Goal: Task Accomplishment & Management: Use online tool/utility

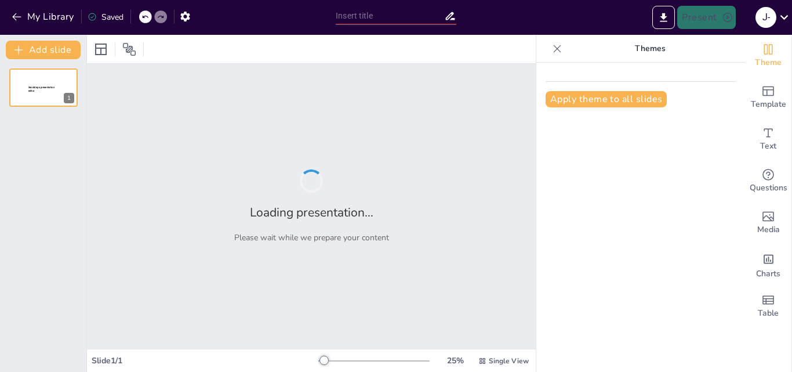
type input "Empowering Learning: First-Class Presentation Strategies for Enterprise Courses"
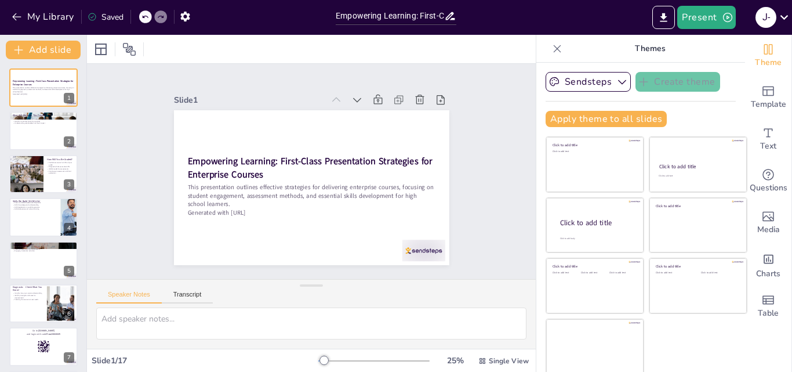
checkbox input "true"
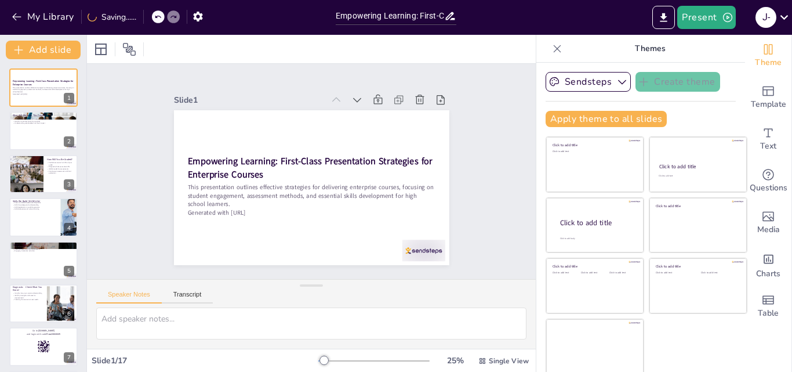
checkbox input "true"
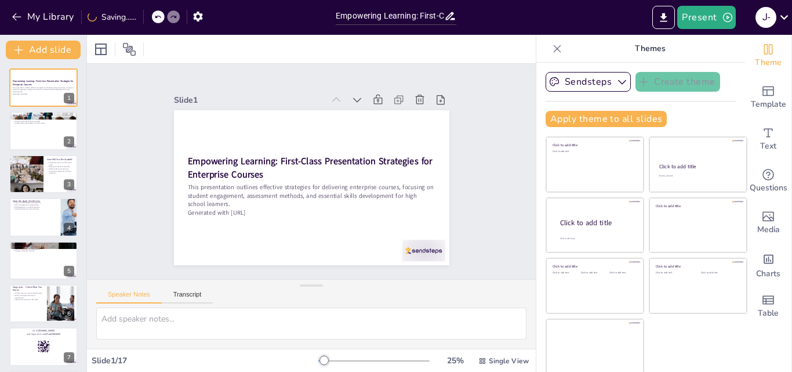
checkbox input "true"
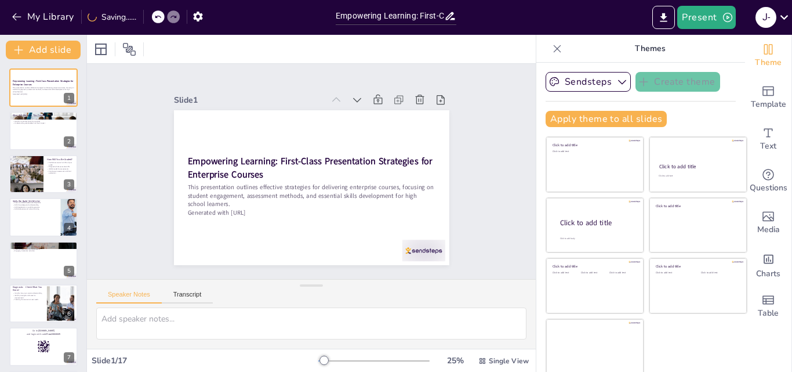
checkbox input "true"
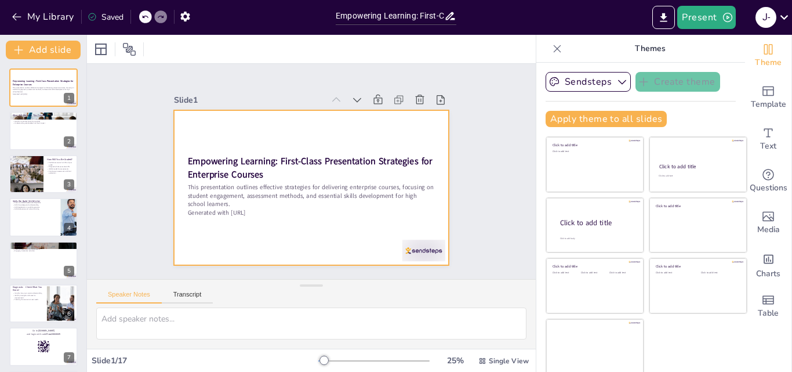
checkbox input "true"
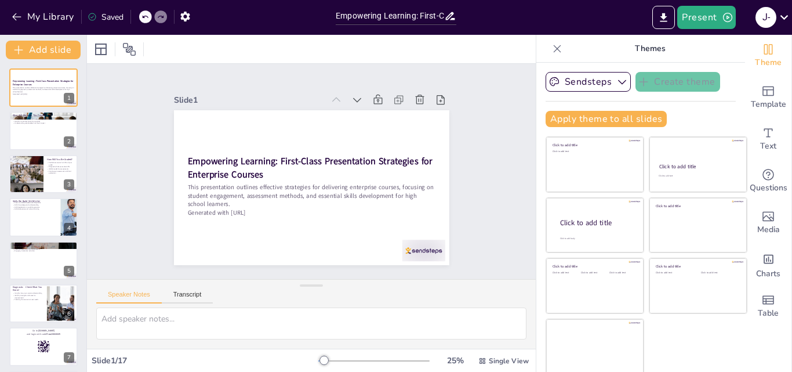
checkbox input "true"
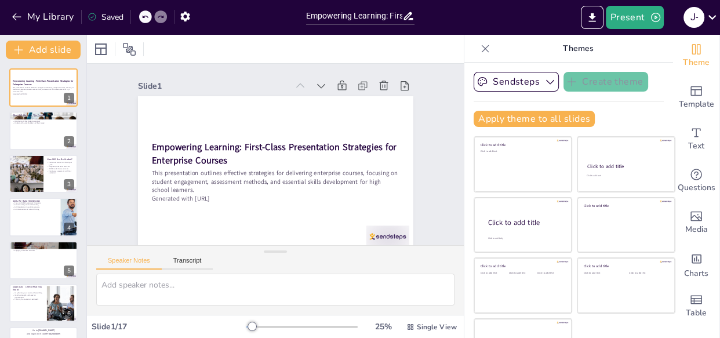
checkbox input "true"
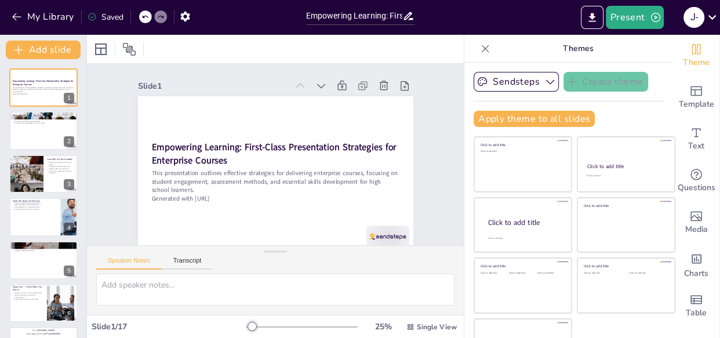
checkbox input "true"
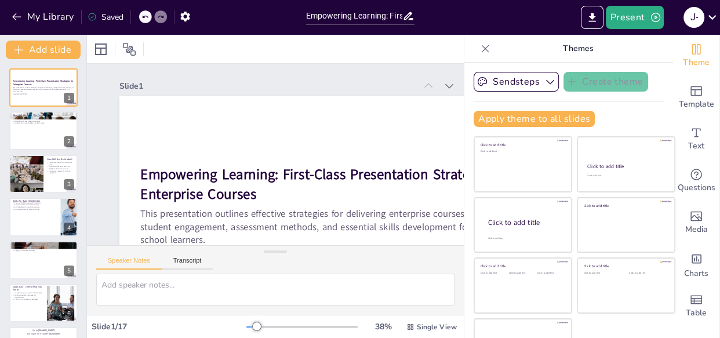
checkbox input "true"
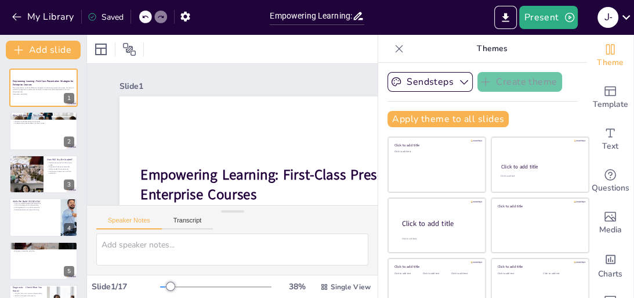
checkbox input "true"
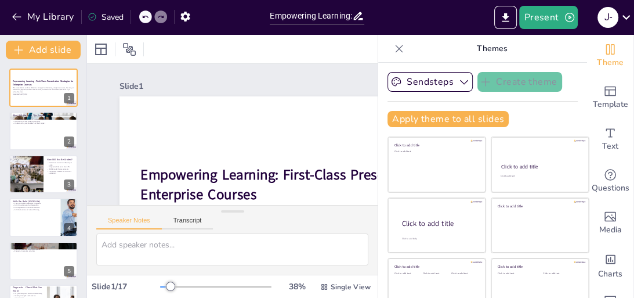
checkbox input "true"
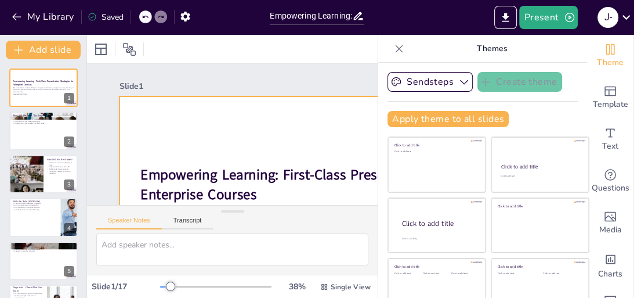
checkbox input "true"
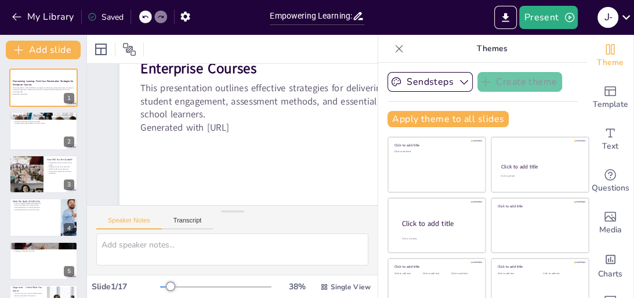
scroll to position [135, 0]
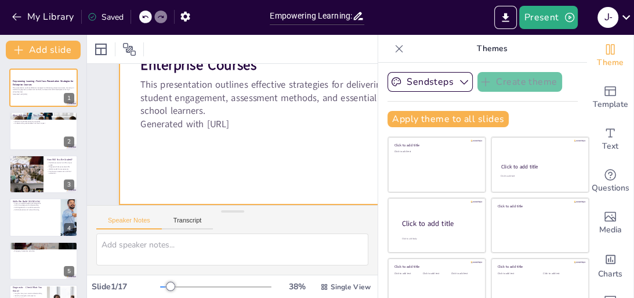
checkbox input "true"
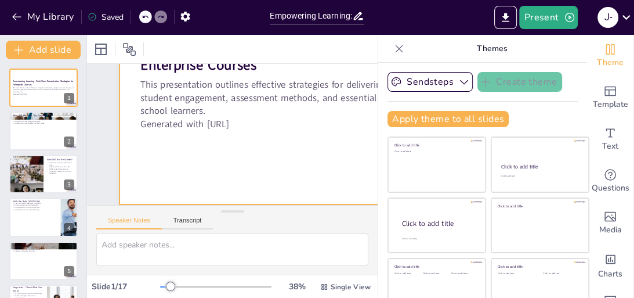
checkbox input "true"
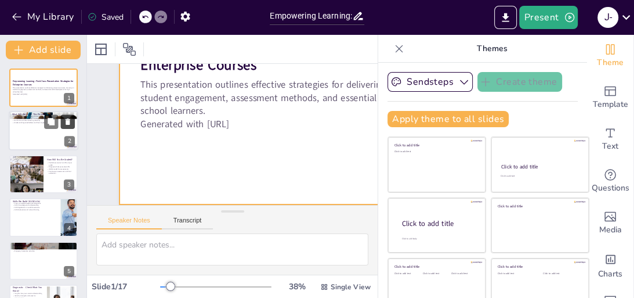
checkbox input "true"
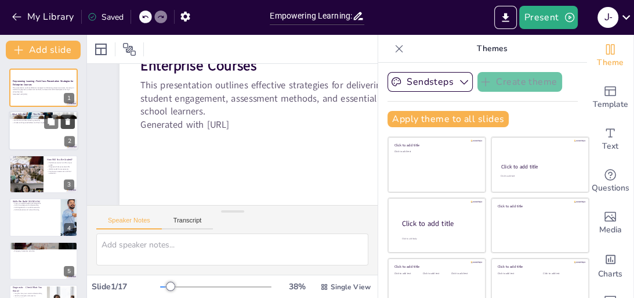
checkbox input "true"
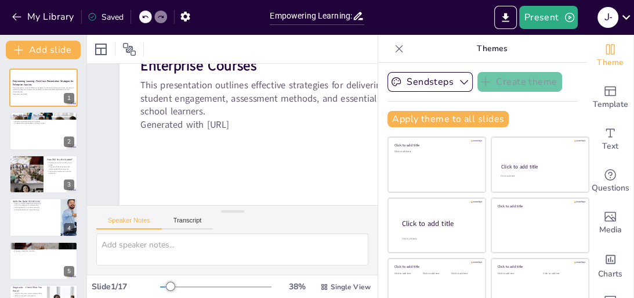
checkbox input "true"
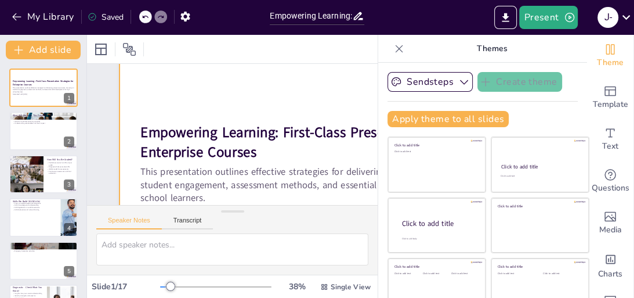
checkbox input "true"
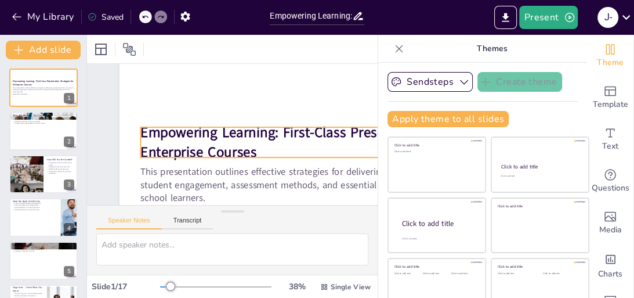
scroll to position [89, 0]
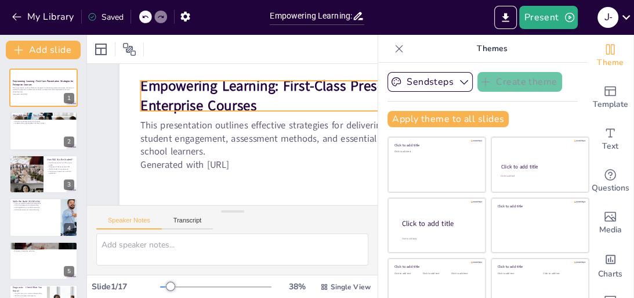
checkbox input "true"
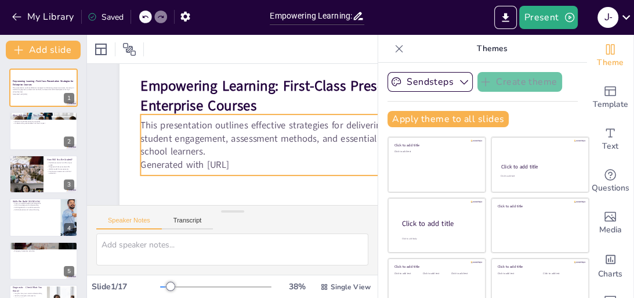
checkbox input "true"
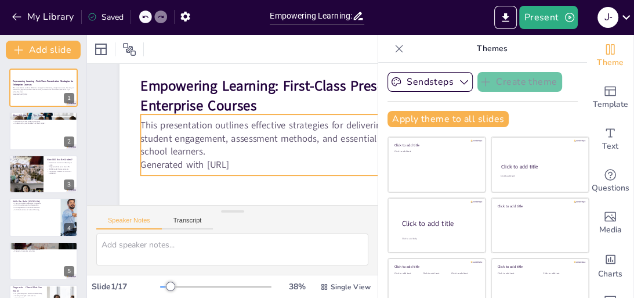
checkbox input "true"
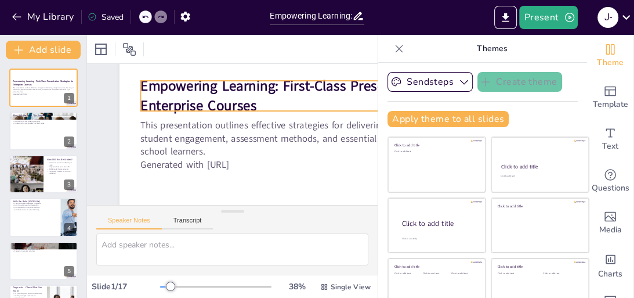
checkbox input "true"
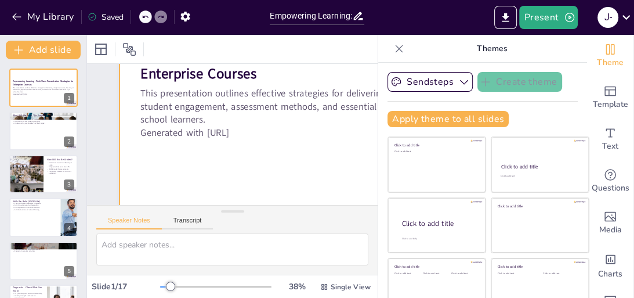
scroll to position [135, 0]
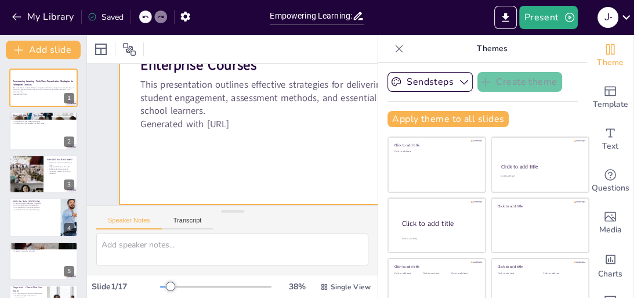
checkbox input "true"
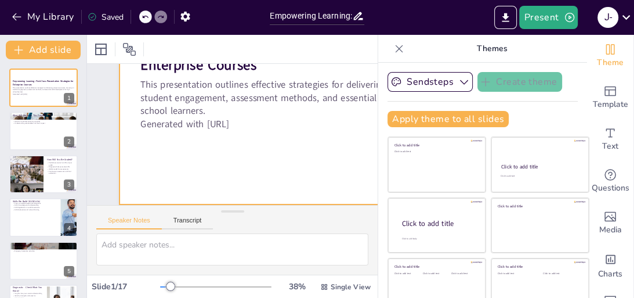
checkbox input "true"
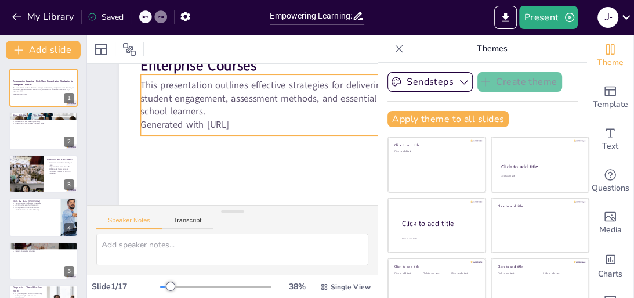
checkbox input "true"
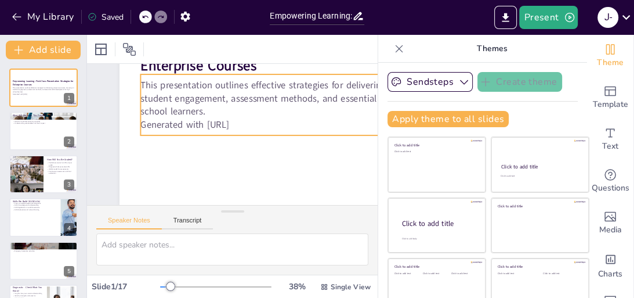
checkbox input "true"
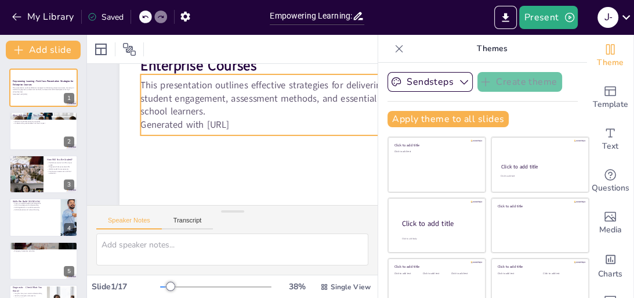
checkbox input "true"
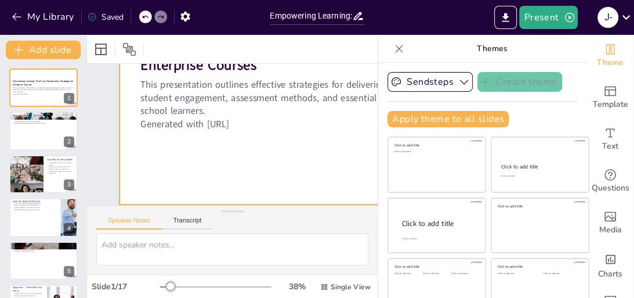
checkbox input "true"
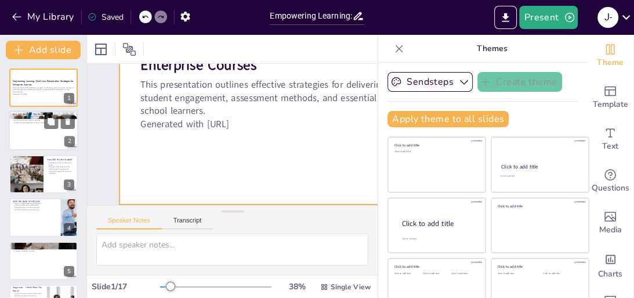
checkbox input "true"
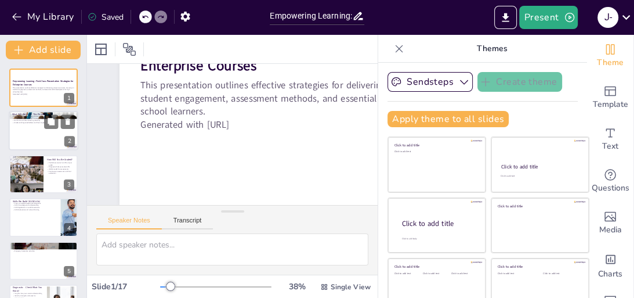
click at [53, 135] on div at bounding box center [44, 130] width 70 height 39
type textarea "Understanding the concept of enterprise is fundamental. It allows students to g…"
checkbox input "true"
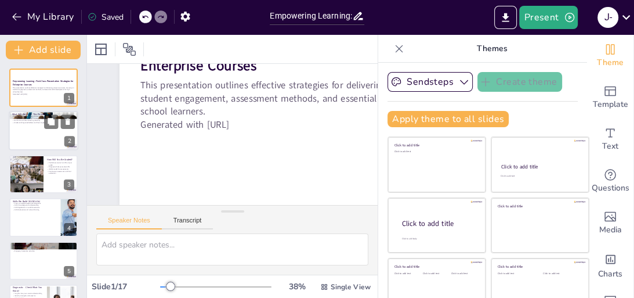
checkbox input "true"
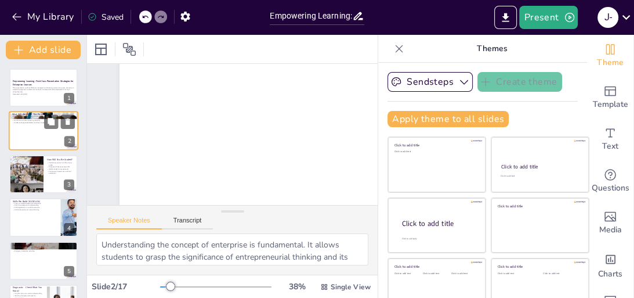
scroll to position [1, 0]
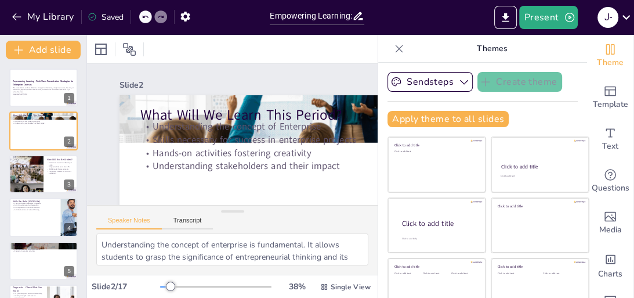
checkbox input "true"
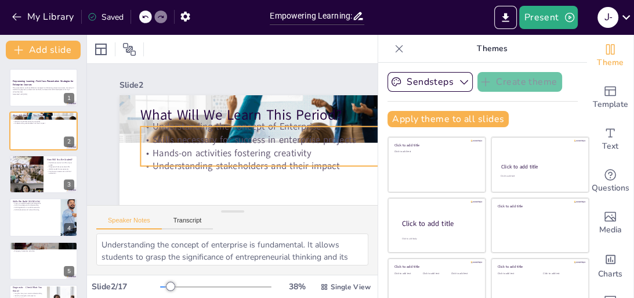
checkbox input "true"
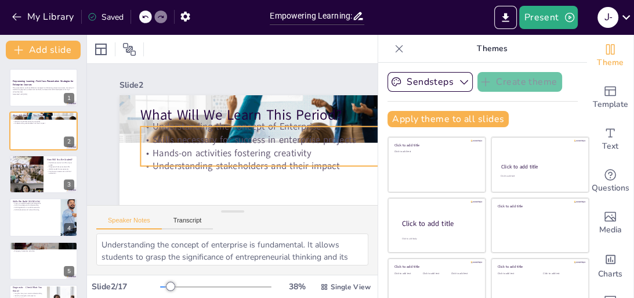
checkbox input "true"
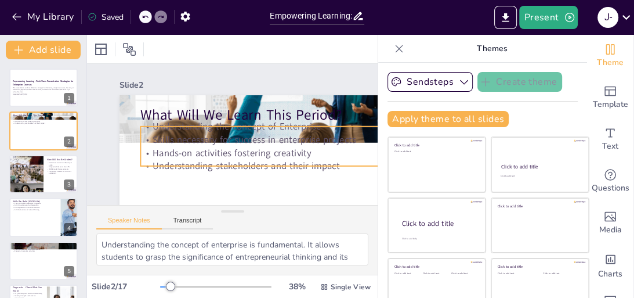
checkbox input "true"
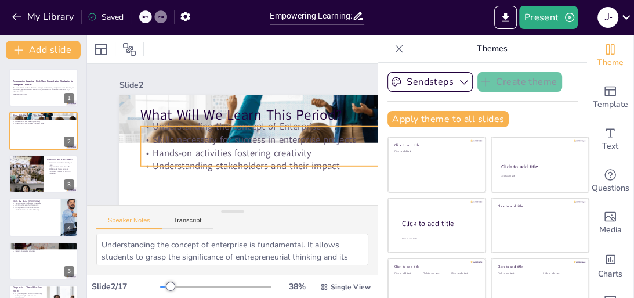
checkbox input "true"
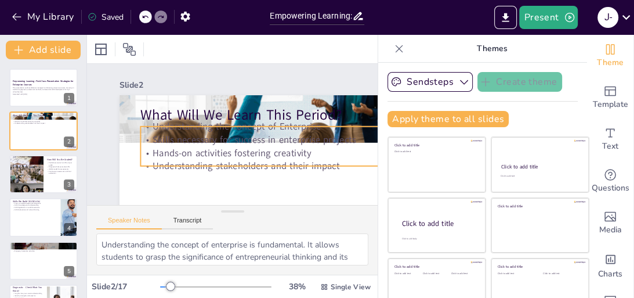
checkbox input "true"
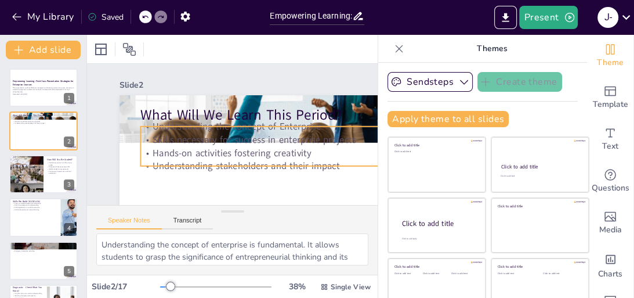
checkbox input "true"
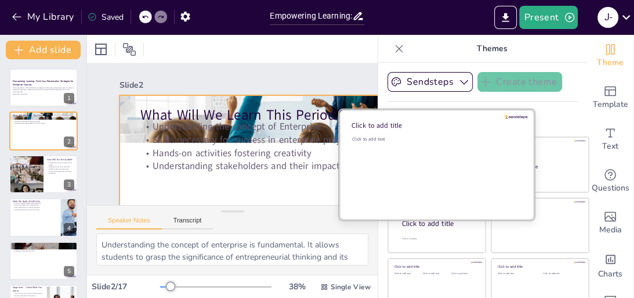
checkbox input "true"
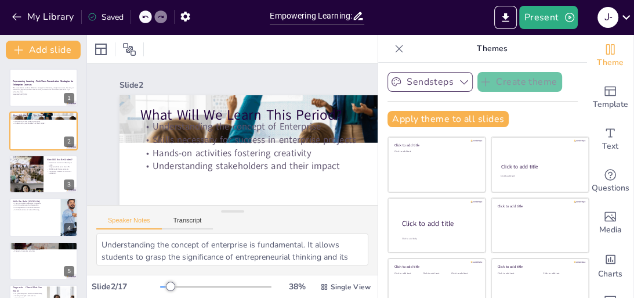
click at [458, 81] on icon "button" at bounding box center [464, 82] width 12 height 12
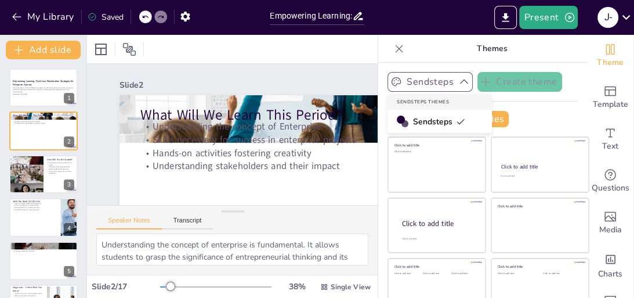
click at [436, 45] on p "Themes" at bounding box center [491, 49] width 167 height 28
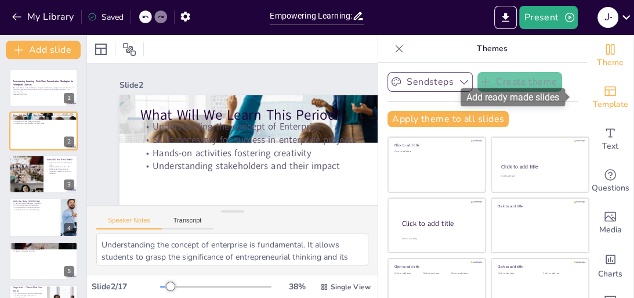
click at [604, 92] on icon "Add ready made slides" at bounding box center [610, 91] width 12 height 10
checkbox input "true"
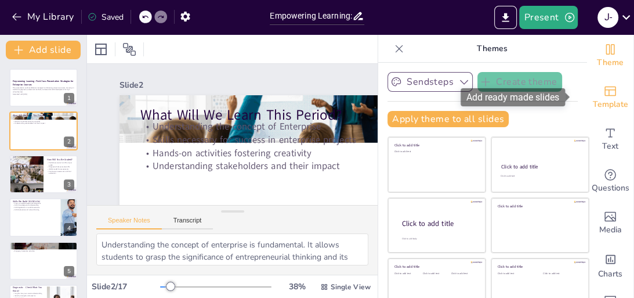
checkbox input "true"
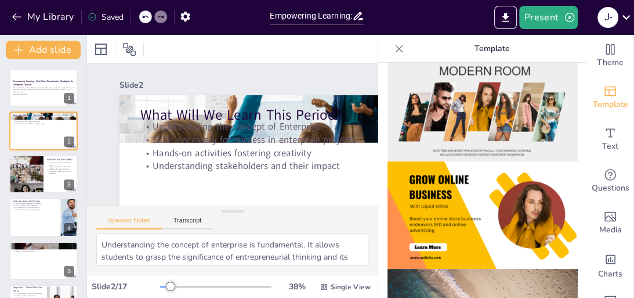
scroll to position [278, 0]
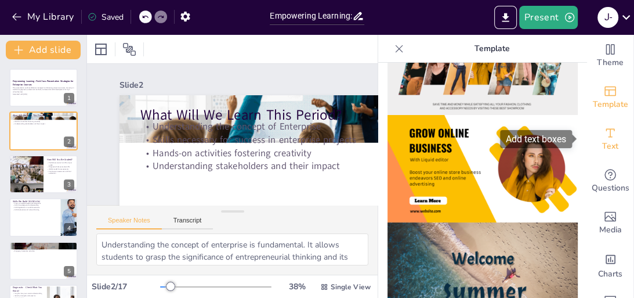
click at [604, 130] on icon "Add text boxes" at bounding box center [610, 133] width 14 height 14
checkbox input "true"
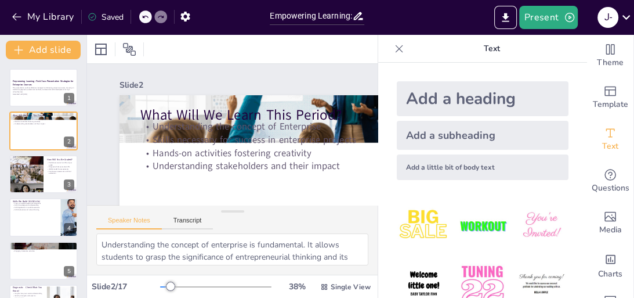
scroll to position [46, 0]
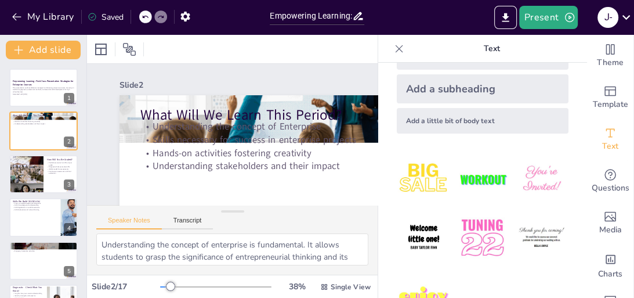
click at [420, 230] on img at bounding box center [424, 238] width 54 height 54
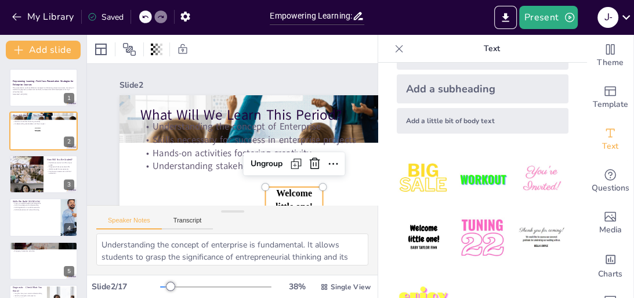
click at [444, 49] on p "Text" at bounding box center [491, 49] width 167 height 28
click at [393, 49] on icon at bounding box center [399, 49] width 12 height 12
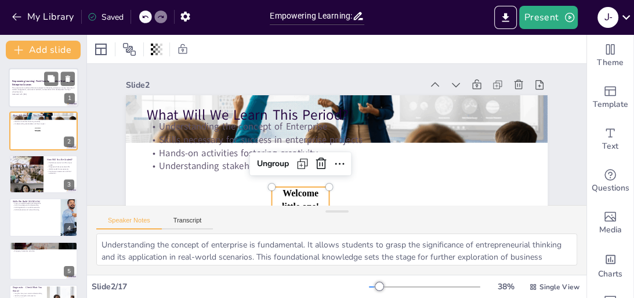
click at [35, 86] on p "This presentation outlines effective strategies for delivering enterprise cours…" at bounding box center [43, 89] width 63 height 6
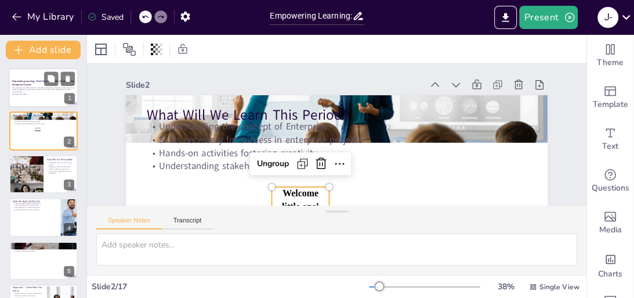
scroll to position [0, 0]
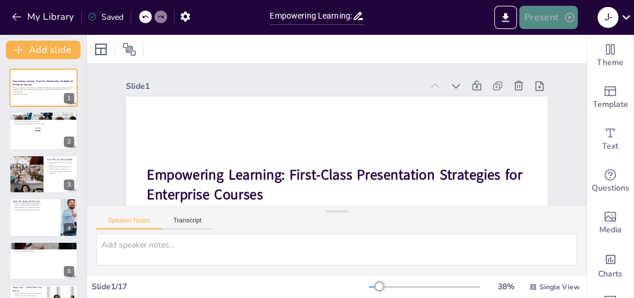
click at [562, 16] on button "Present" at bounding box center [548, 17] width 58 height 23
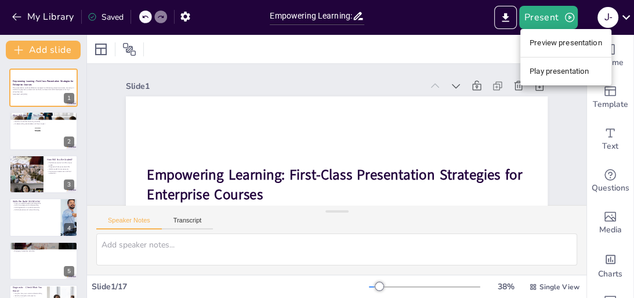
click at [552, 42] on li "Preview presentation" at bounding box center [565, 43] width 91 height 19
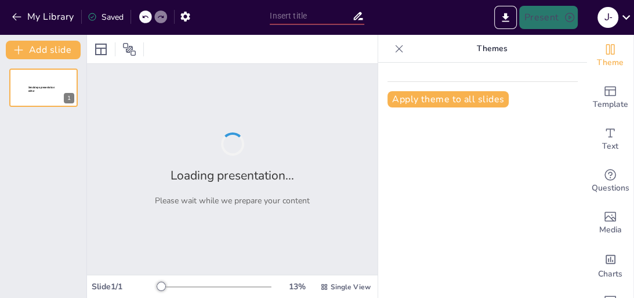
type input "Empowering Learning: First-Class Presentation Strategies for Enterprise Courses"
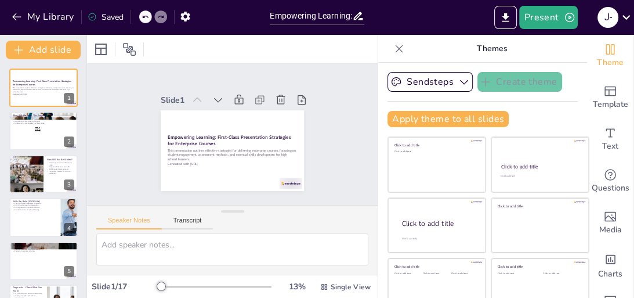
checkbox input "true"
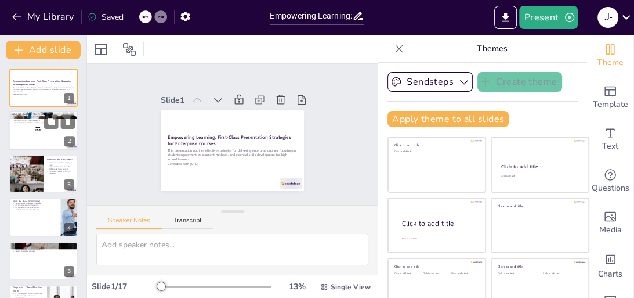
checkbox input "true"
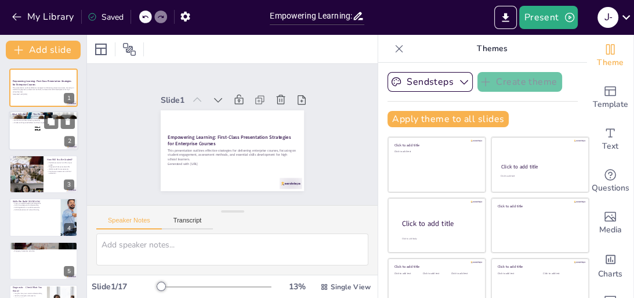
checkbox input "true"
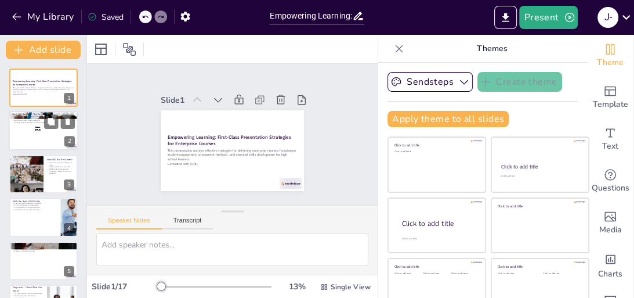
checkbox input "true"
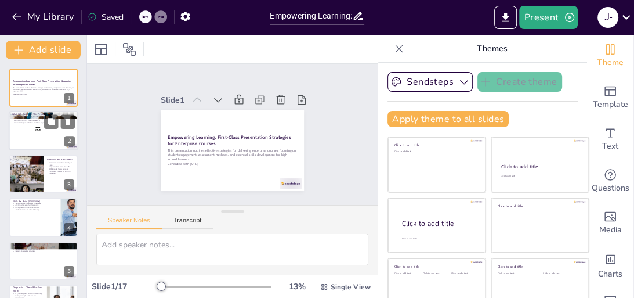
checkbox input "true"
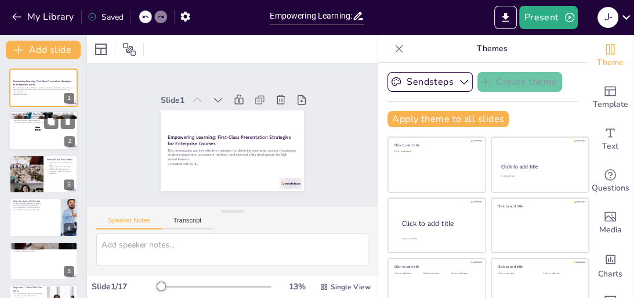
checkbox input "true"
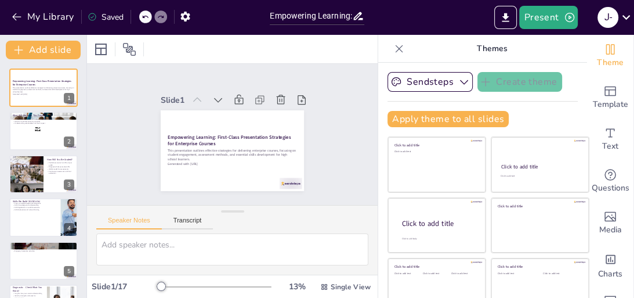
checkbox input "true"
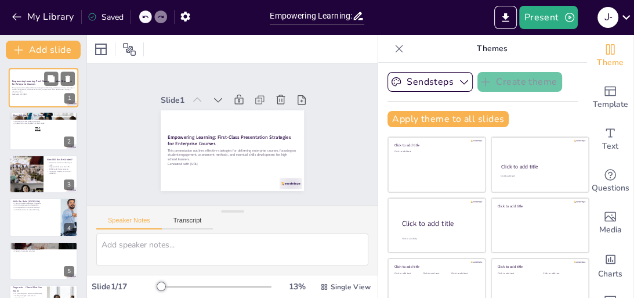
checkbox input "true"
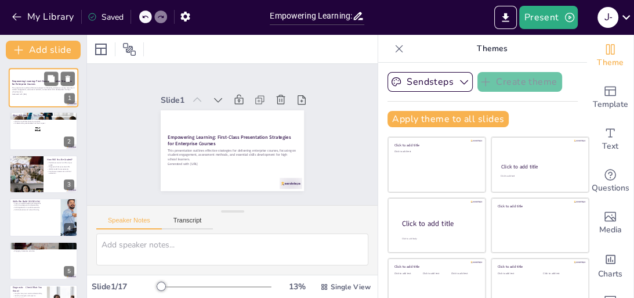
checkbox input "true"
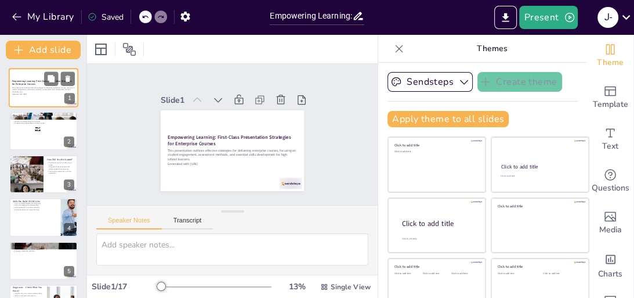
checkbox input "true"
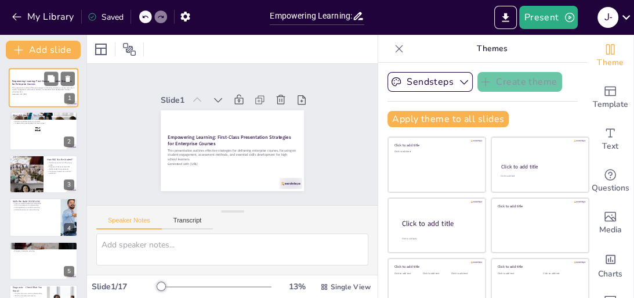
checkbox input "true"
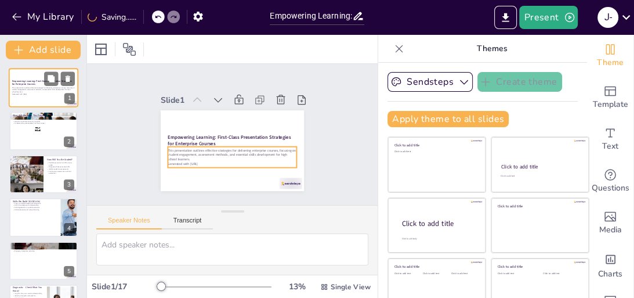
checkbox input "true"
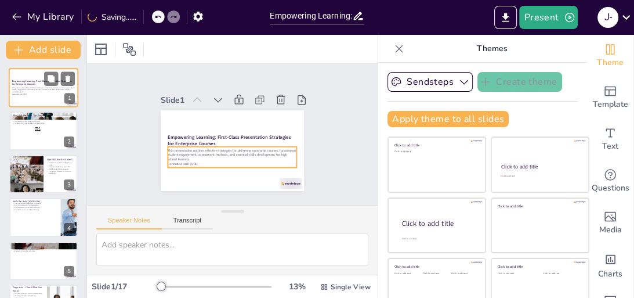
click at [28, 90] on p "This presentation outlines effective strategies for delivering enterprise cours…" at bounding box center [43, 89] width 63 height 6
checkbox input "true"
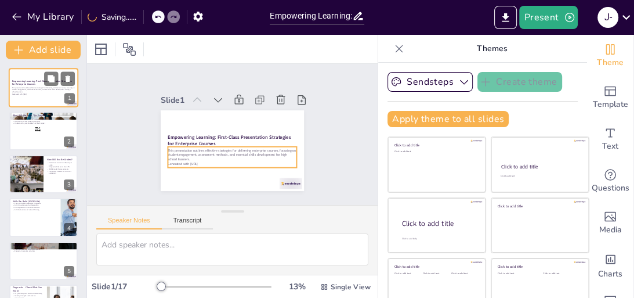
checkbox input "true"
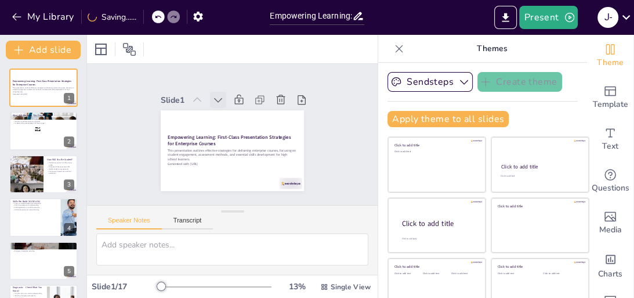
checkbox input "true"
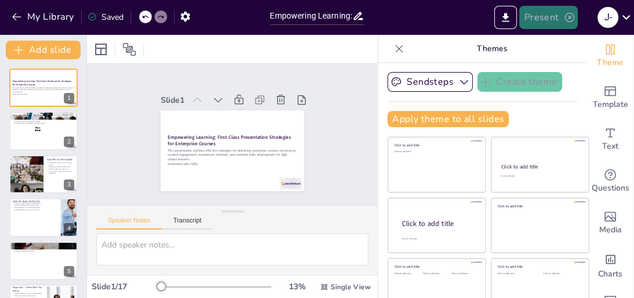
click at [535, 14] on button "Present" at bounding box center [548, 17] width 58 height 23
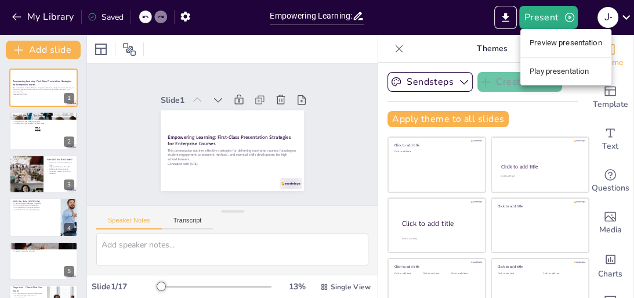
click at [550, 66] on li "Play presentation" at bounding box center [565, 71] width 91 height 19
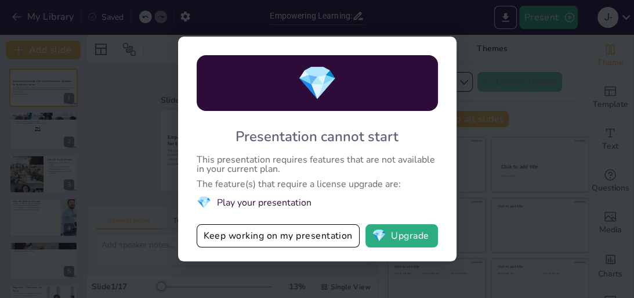
click at [497, 117] on div "💎 Presentation cannot start This presentation requires features that are not av…" at bounding box center [317, 149] width 634 height 298
click at [484, 118] on div "💎 Presentation cannot start This presentation requires features that are not av…" at bounding box center [317, 149] width 634 height 298
click at [472, 193] on div "💎 Presentation cannot start This presentation requires features that are not av…" at bounding box center [317, 149] width 634 height 298
click at [494, 56] on div "💎 Presentation cannot start This presentation requires features that are not av…" at bounding box center [317, 149] width 634 height 298
click at [135, 19] on div "💎 Presentation cannot start This presentation requires features that are not av…" at bounding box center [317, 149] width 634 height 298
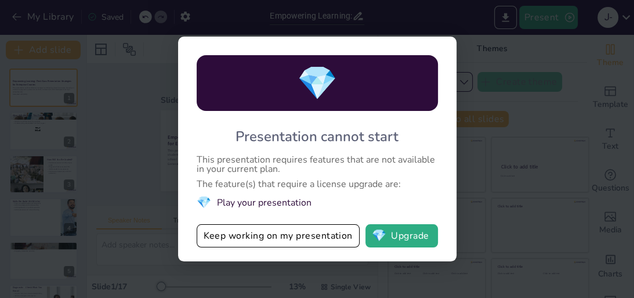
click at [432, 19] on div "💎 Presentation cannot start This presentation requires features that are not av…" at bounding box center [317, 149] width 634 height 298
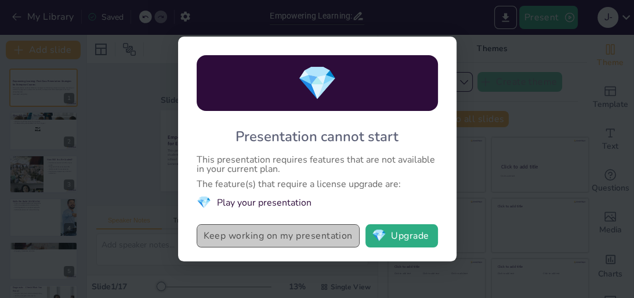
click at [329, 237] on button "Keep working on my presentation" at bounding box center [278, 235] width 163 height 23
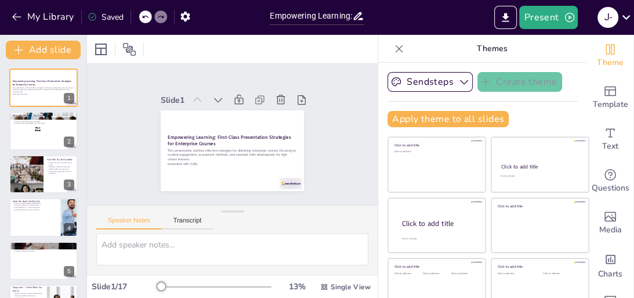
checkbox input "true"
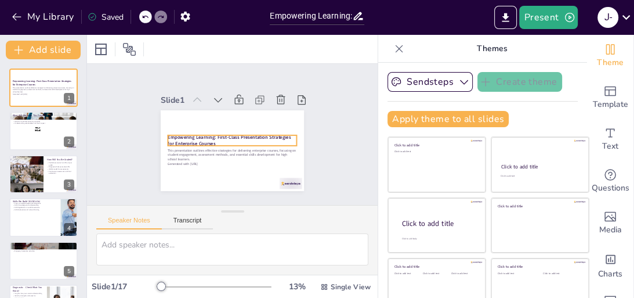
checkbox input "true"
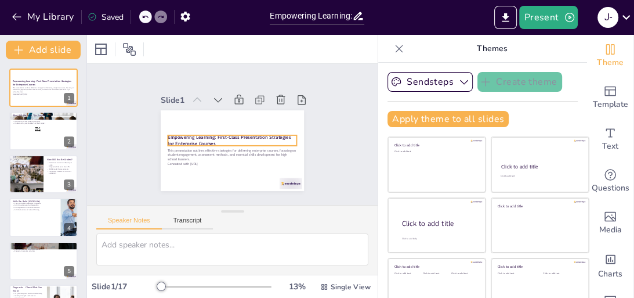
checkbox input "true"
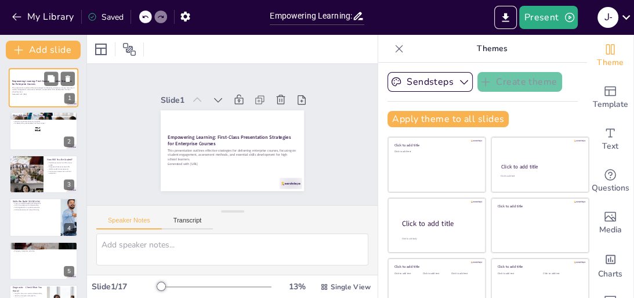
checkbox input "true"
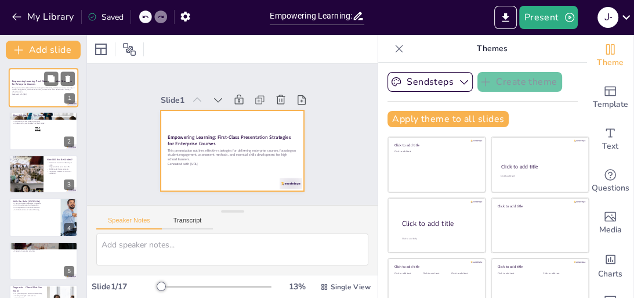
checkbox input "true"
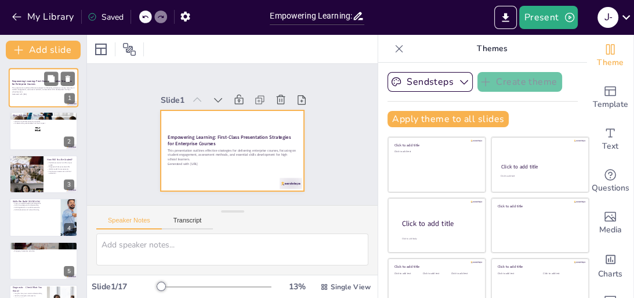
click at [52, 95] on div "This presentation outlines effective strategies for delivering enterprise cours…" at bounding box center [43, 91] width 63 height 10
checkbox input "true"
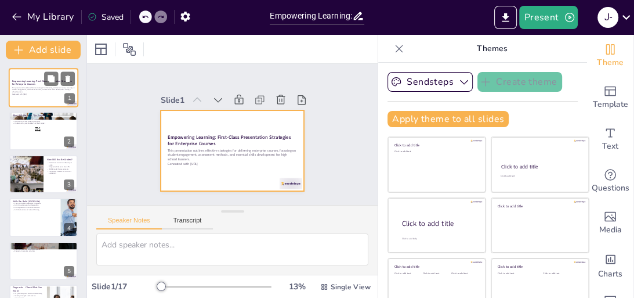
checkbox input "true"
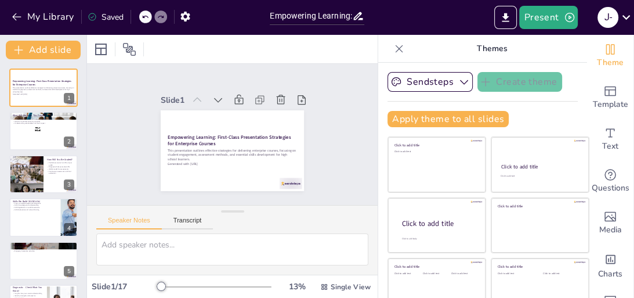
checkbox input "true"
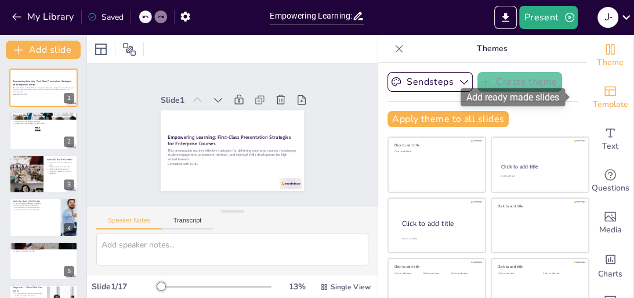
click at [603, 90] on icon "Add ready made slides" at bounding box center [610, 91] width 14 height 14
checkbox input "true"
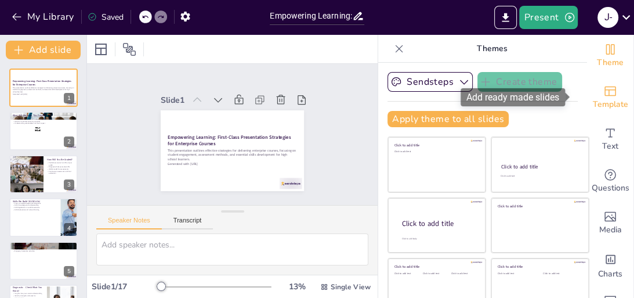
checkbox input "true"
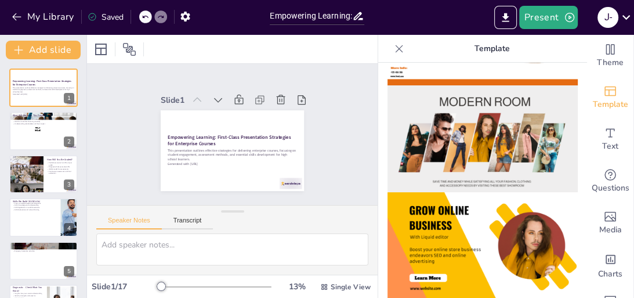
scroll to position [232, 0]
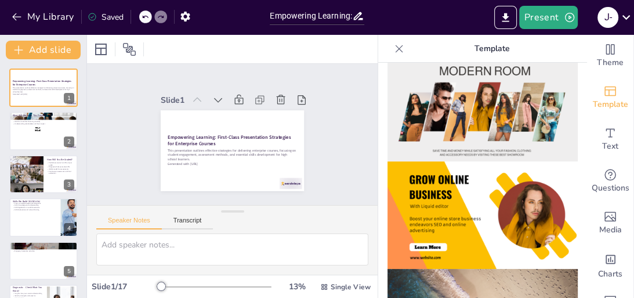
click at [484, 104] on img at bounding box center [482, 108] width 190 height 107
checkbox input "true"
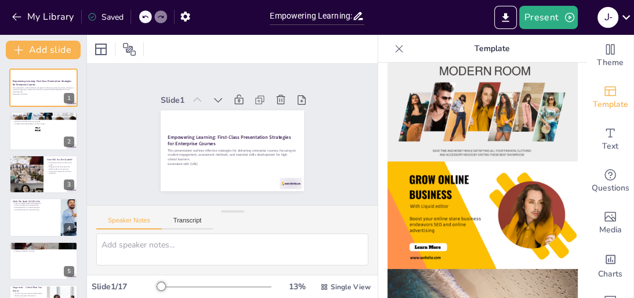
checkbox input "true"
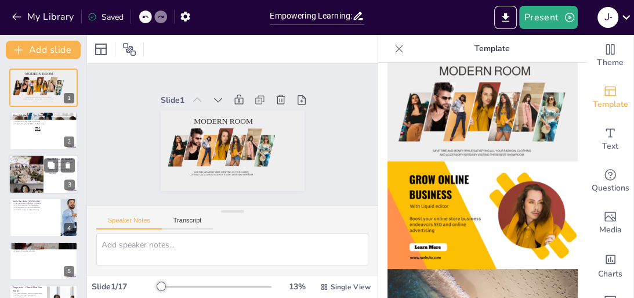
checkbox input "true"
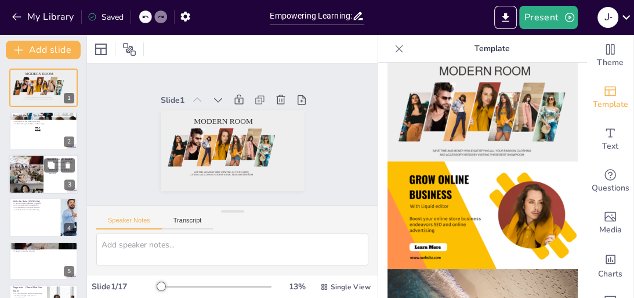
checkbox input "true"
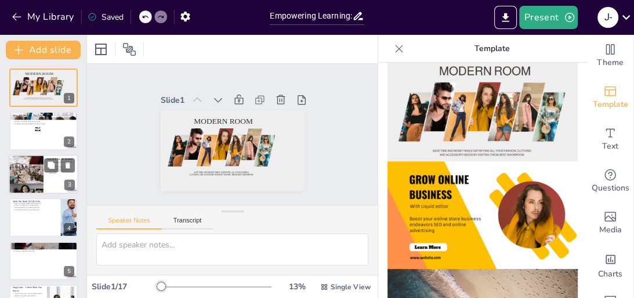
checkbox input "true"
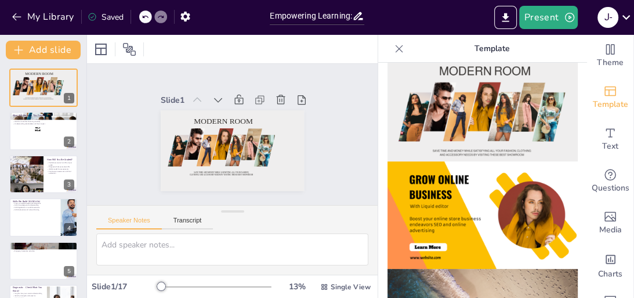
checkbox input "true"
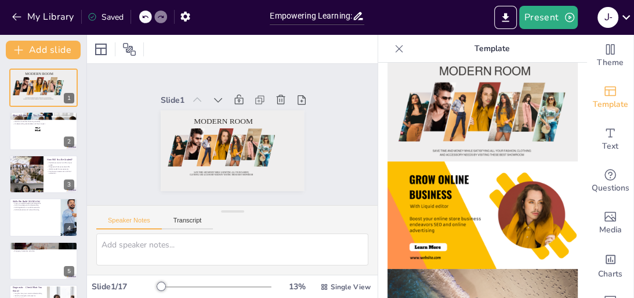
checkbox input "true"
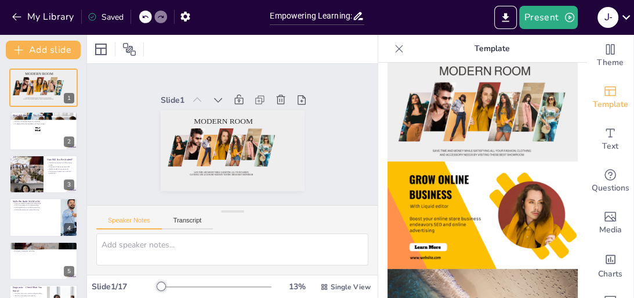
checkbox input "true"
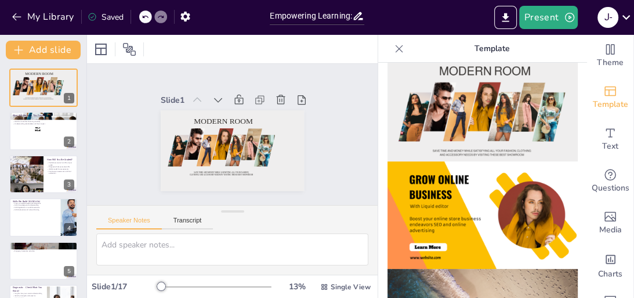
checkbox input "true"
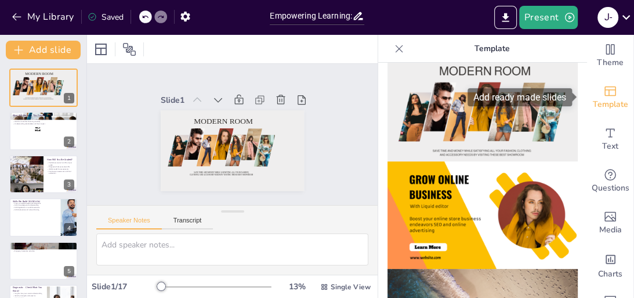
click at [607, 86] on icon "Add ready made slides" at bounding box center [610, 91] width 12 height 10
checkbox input "true"
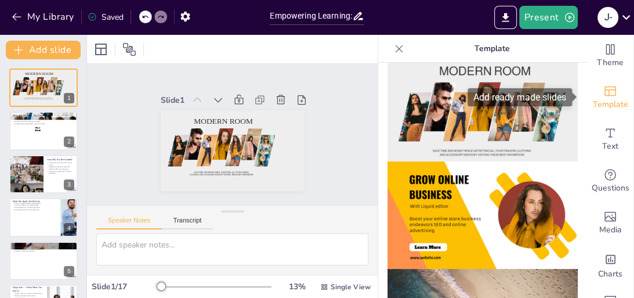
checkbox input "true"
click at [605, 91] on icon "Add ready made slides" at bounding box center [610, 91] width 14 height 14
checkbox input "true"
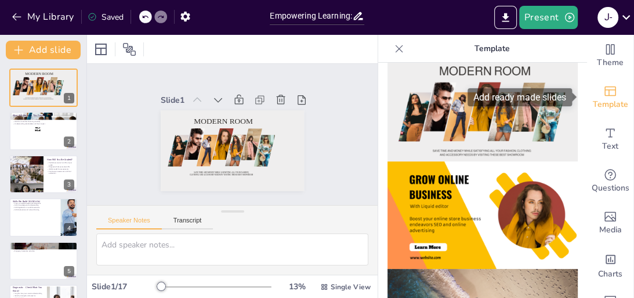
checkbox input "true"
click at [605, 91] on icon "Add ready made slides" at bounding box center [610, 91] width 14 height 14
checkbox input "true"
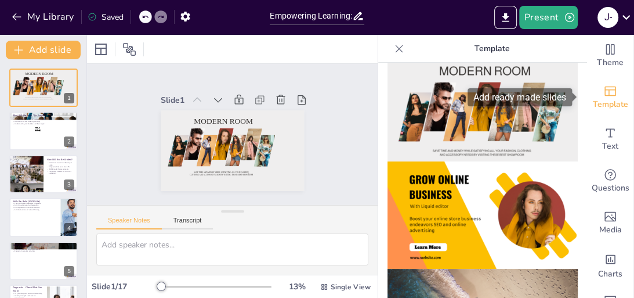
checkbox input "true"
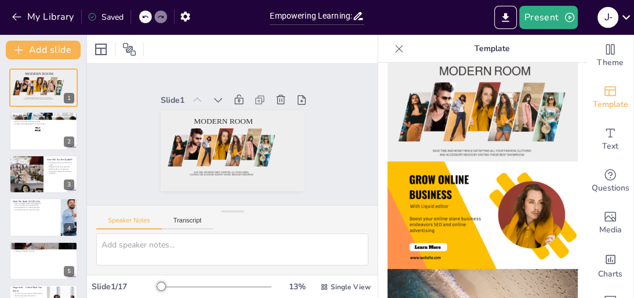
checkbox input "true"
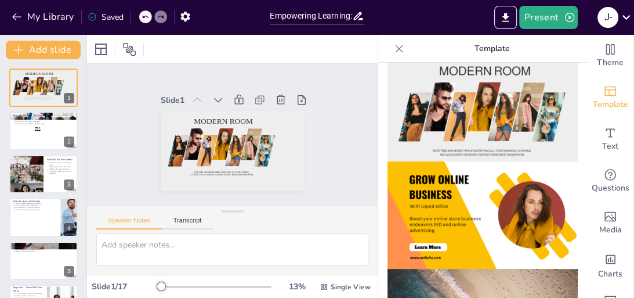
checkbox input "true"
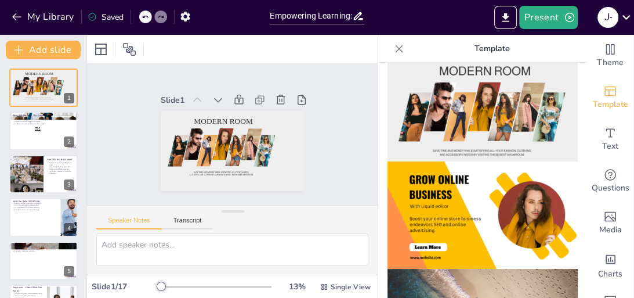
checkbox input "true"
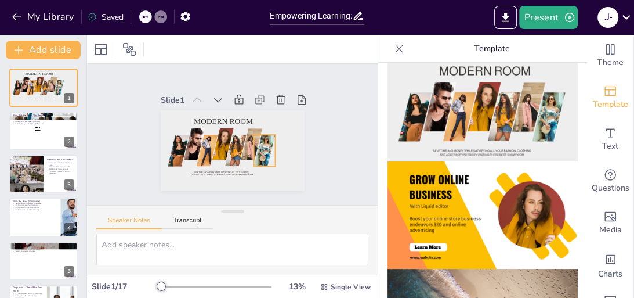
checkbox input "true"
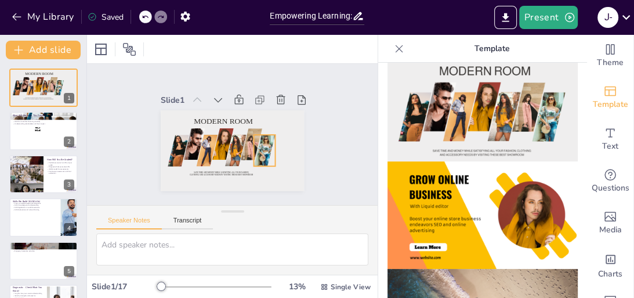
checkbox input "true"
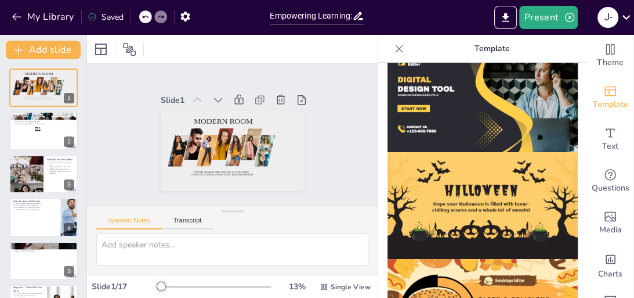
scroll to position [1248, 0]
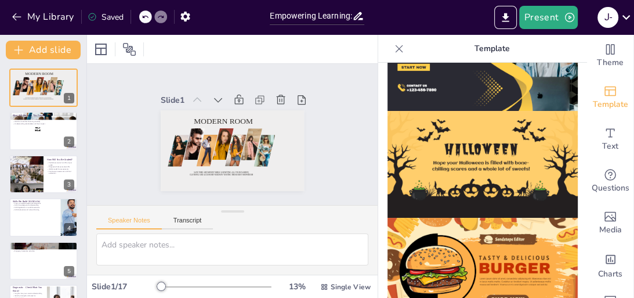
drag, startPoint x: 577, startPoint y: 266, endPoint x: 568, endPoint y: 57, distance: 209.0
drag, startPoint x: 577, startPoint y: 271, endPoint x: 577, endPoint y: 64, distance: 206.5
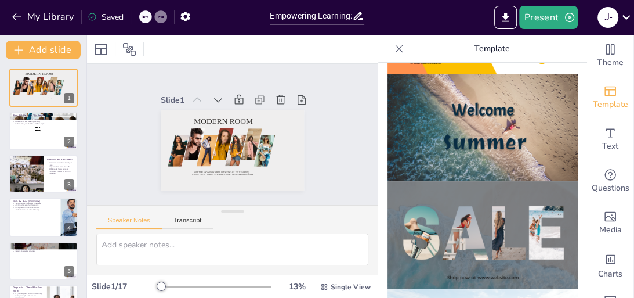
scroll to position [17, 0]
